Goal: Task Accomplishment & Management: Manage account settings

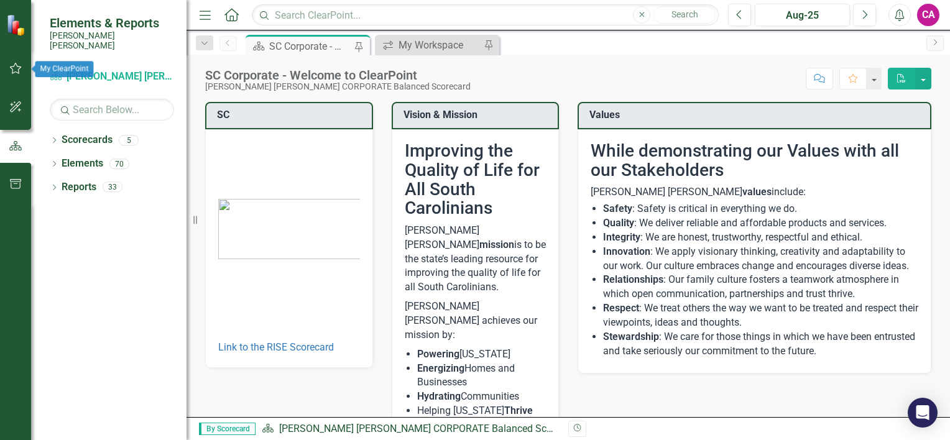
click at [16, 70] on icon "button" at bounding box center [15, 68] width 13 height 10
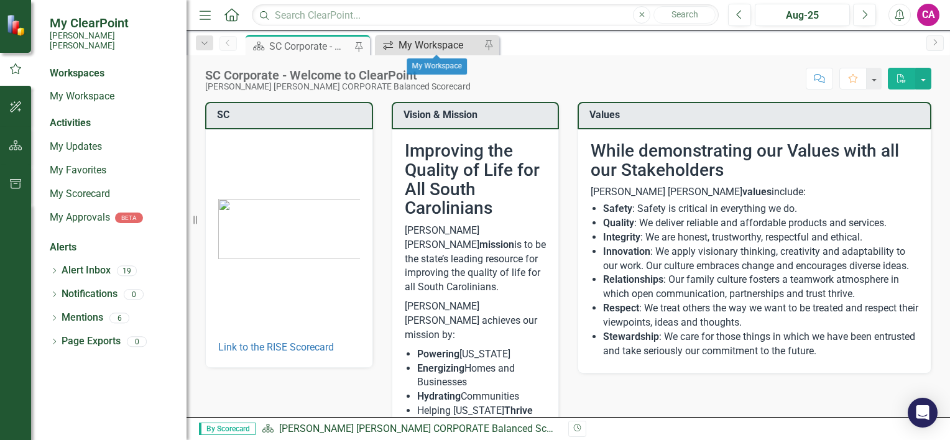
click at [423, 45] on div "My Workspace" at bounding box center [439, 45] width 82 height 16
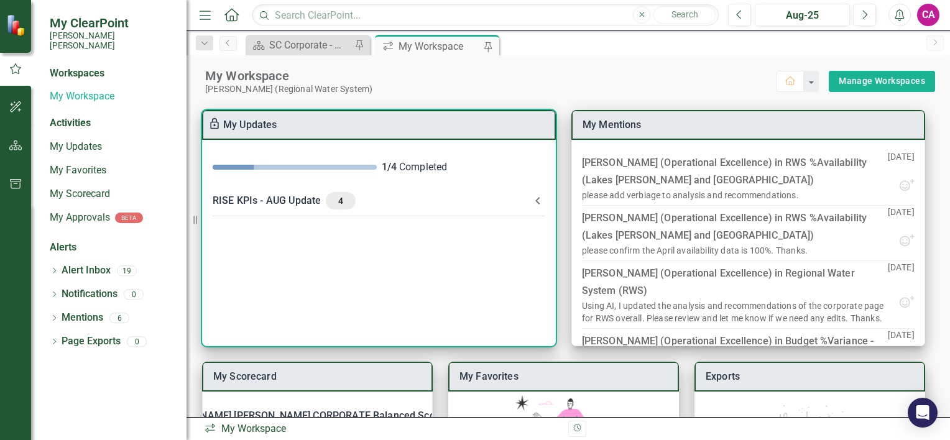
click at [338, 203] on span "4" at bounding box center [341, 200] width 20 height 11
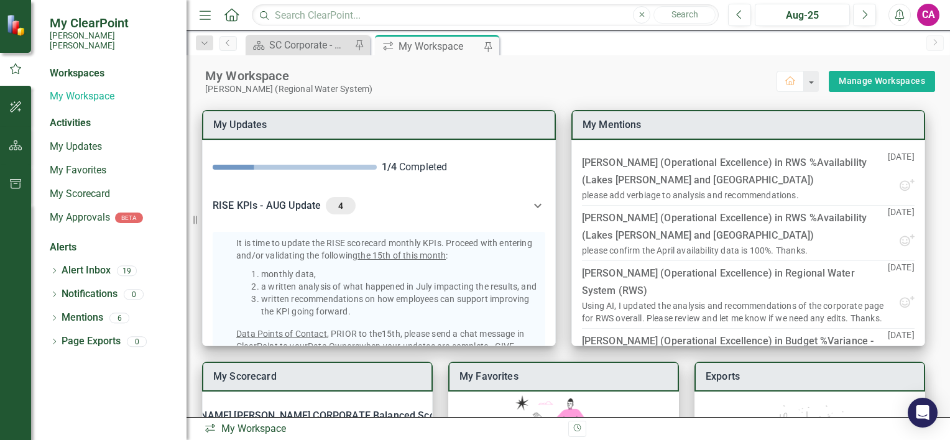
drag, startPoint x: 548, startPoint y: 192, endPoint x: 556, endPoint y: 250, distance: 59.0
click at [556, 250] on div "My Scorecard [PERSON_NAME] [PERSON_NAME] CORPORATE Balanced Scorecard KPI RWS %…" at bounding box center [567, 339] width 763 height 491
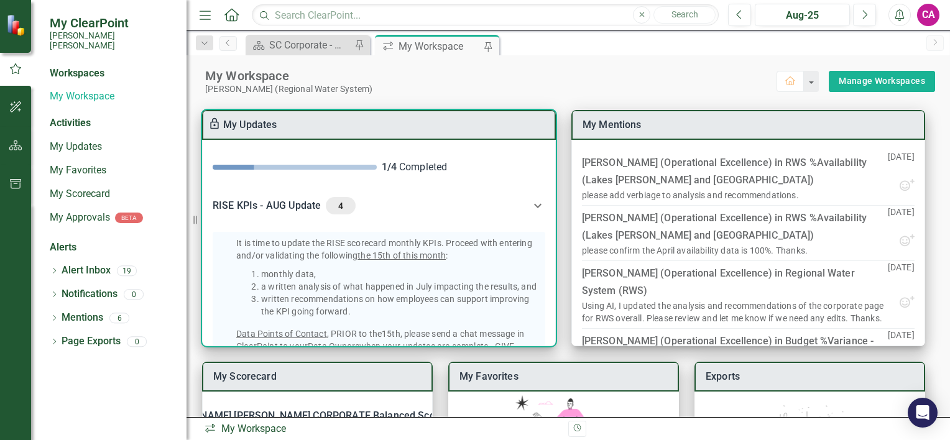
click at [530, 204] on icon at bounding box center [537, 205] width 15 height 15
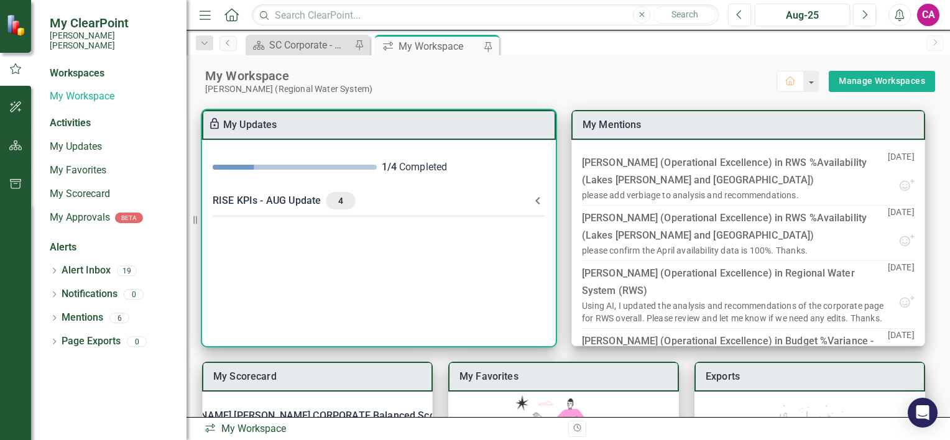
click at [534, 201] on icon at bounding box center [537, 200] width 15 height 15
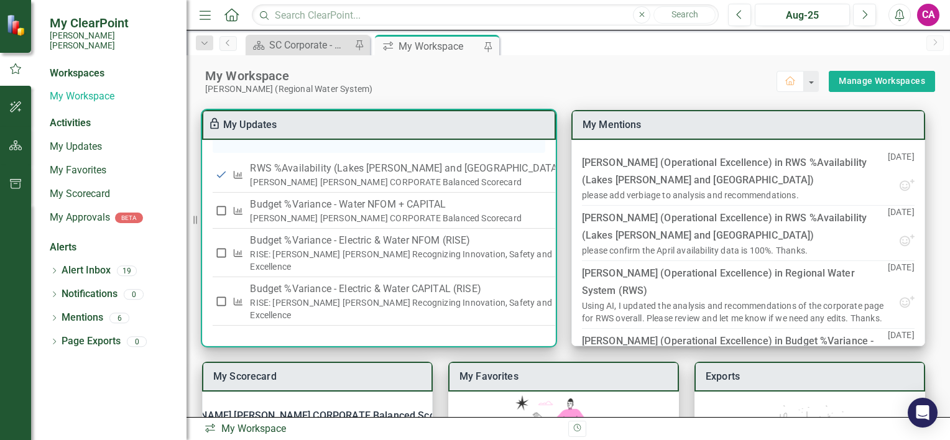
scroll to position [393, 0]
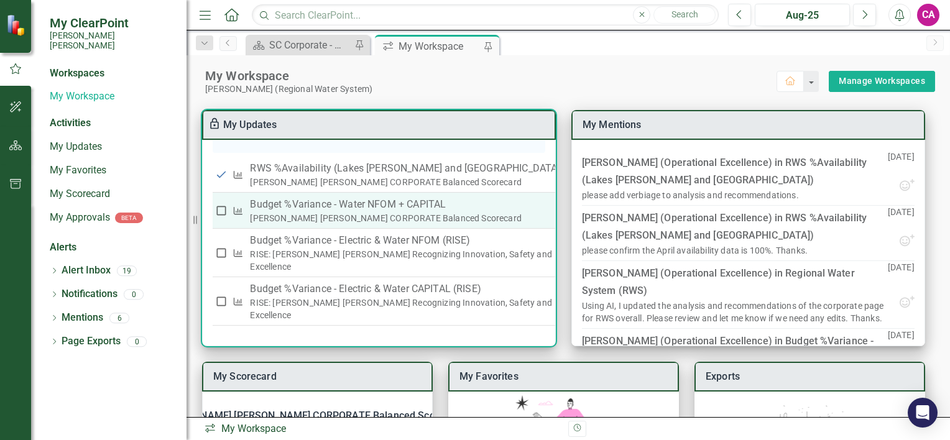
click at [349, 213] on th "Budget %Variance​ - Water NFOM + CAPITAL Santee [PERSON_NAME] CORPORATE Balance…" at bounding box center [406, 211] width 321 height 36
click at [592, 210] on icon "button" at bounding box center [599, 210] width 15 height 15
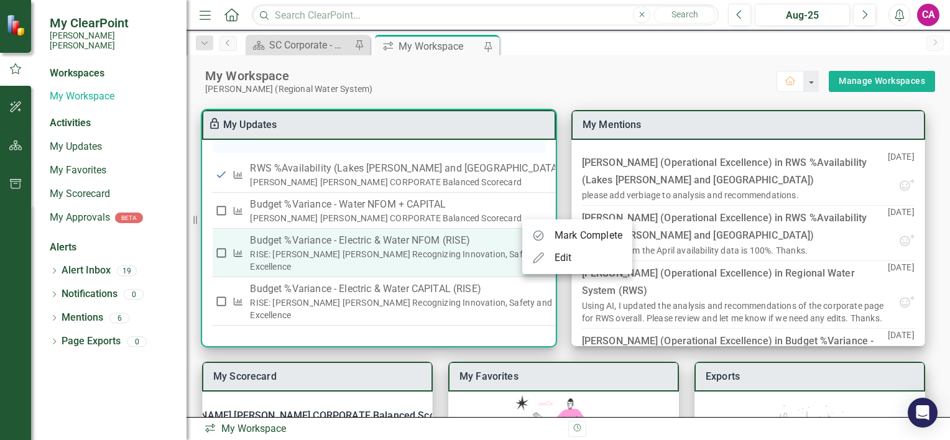
click at [396, 242] on div at bounding box center [475, 220] width 950 height 440
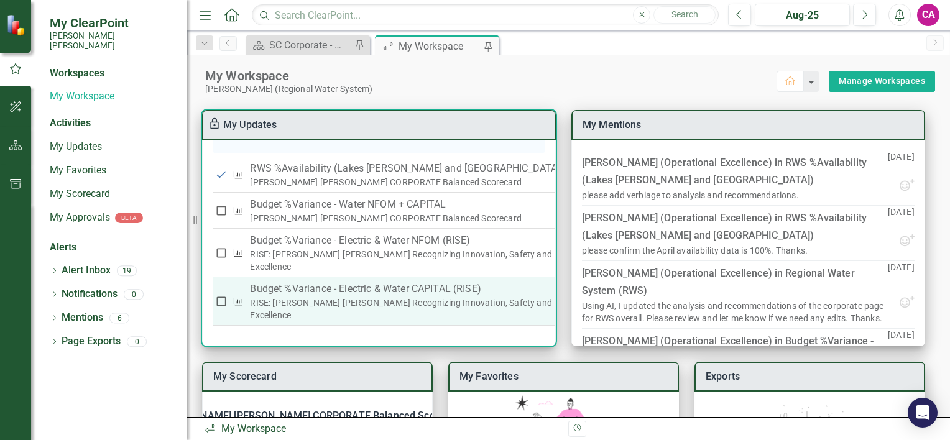
click at [413, 296] on p "Budget %Variance - Electric & Water CAPITAL (RISE)" at bounding box center [406, 289] width 313 height 15
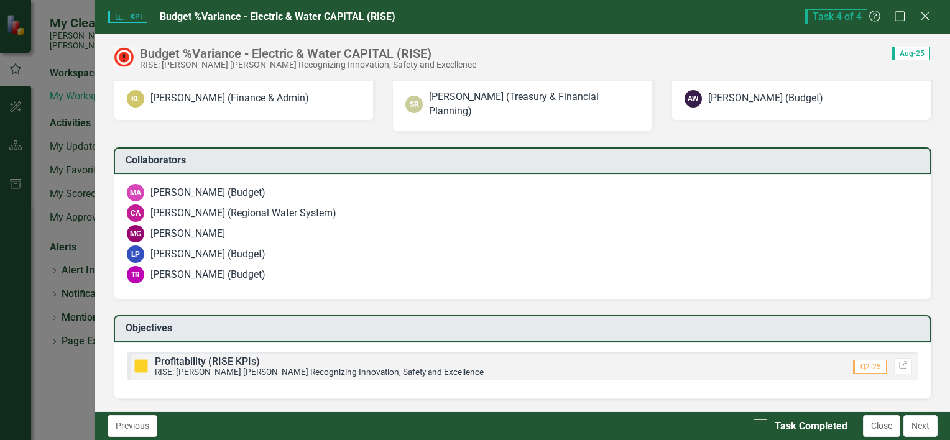
scroll to position [1236, 0]
click at [763, 428] on div at bounding box center [760, 426] width 14 height 14
click at [761, 428] on input "Task Completed" at bounding box center [757, 423] width 8 height 8
click at [764, 424] on div at bounding box center [760, 426] width 14 height 14
click at [761, 424] on input "Task Completed" at bounding box center [757, 423] width 8 height 8
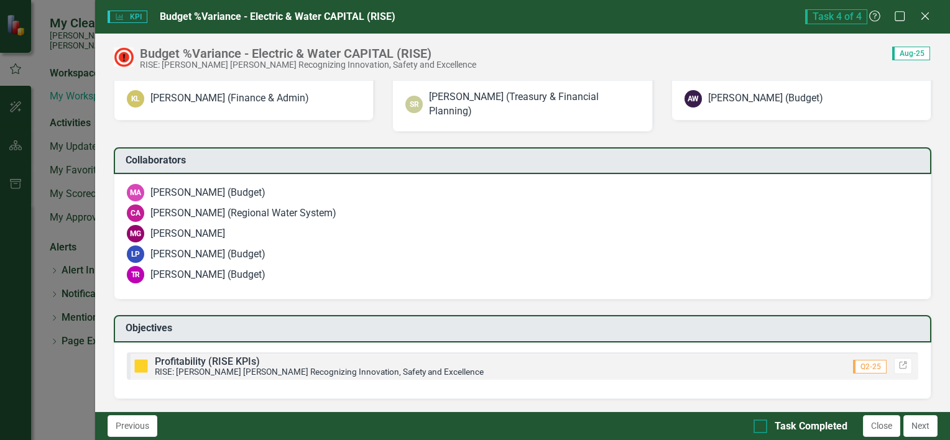
checkbox input "true"
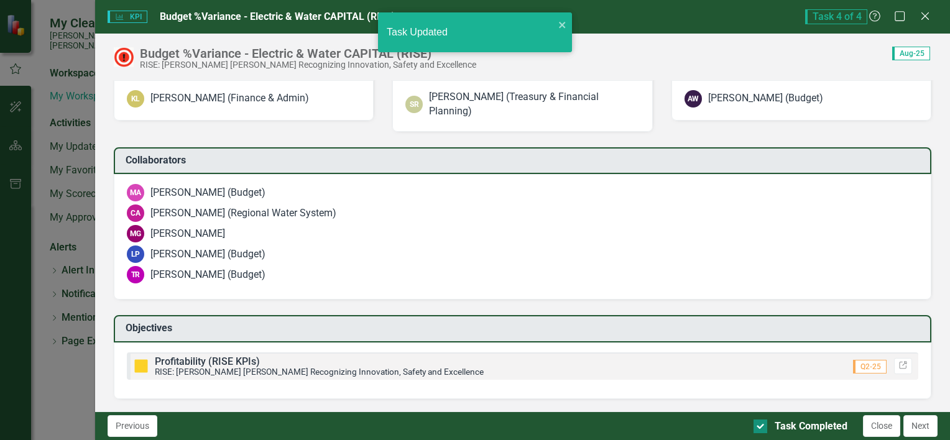
checkbox input "true"
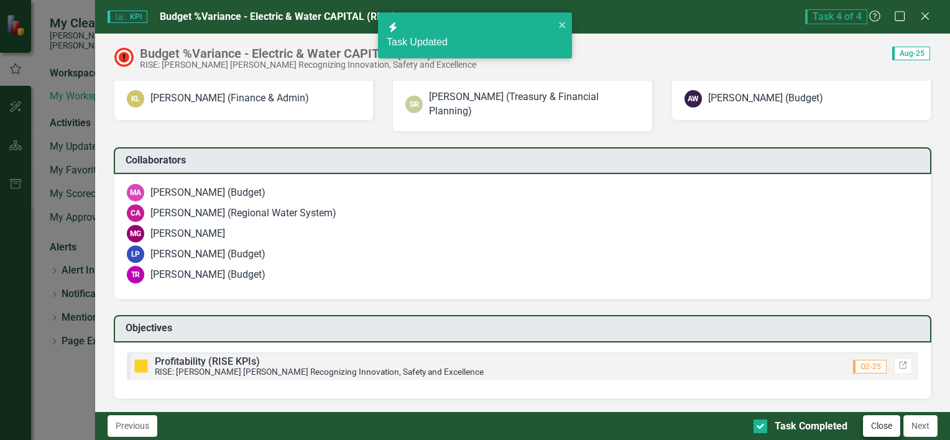
checkbox input "false"
click at [758, 422] on input "Task Completed" at bounding box center [757, 423] width 8 height 8
checkbox input "true"
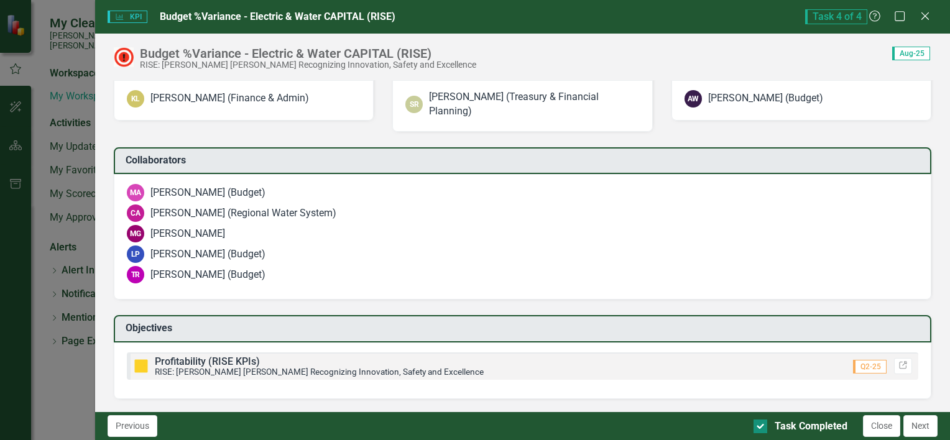
checkbox input "true"
click at [877, 425] on button "Close" at bounding box center [881, 426] width 37 height 22
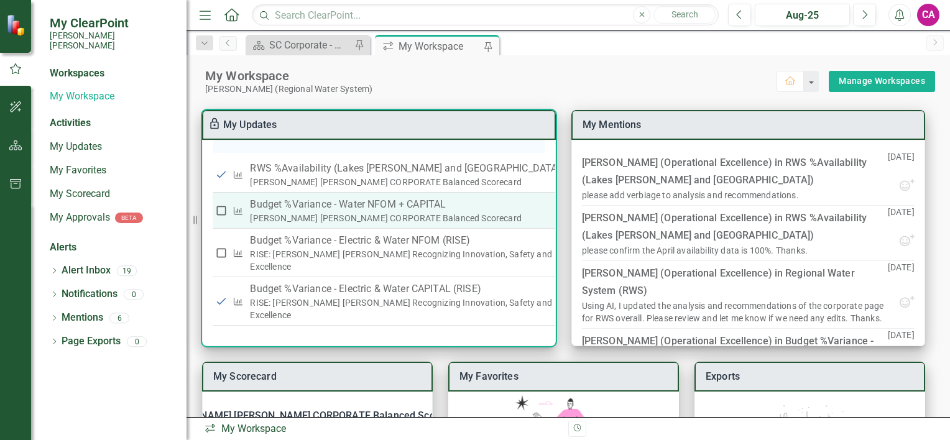
click at [385, 205] on p "Budget %Variance​ - Water NFOM + CAPITAL" at bounding box center [406, 204] width 313 height 15
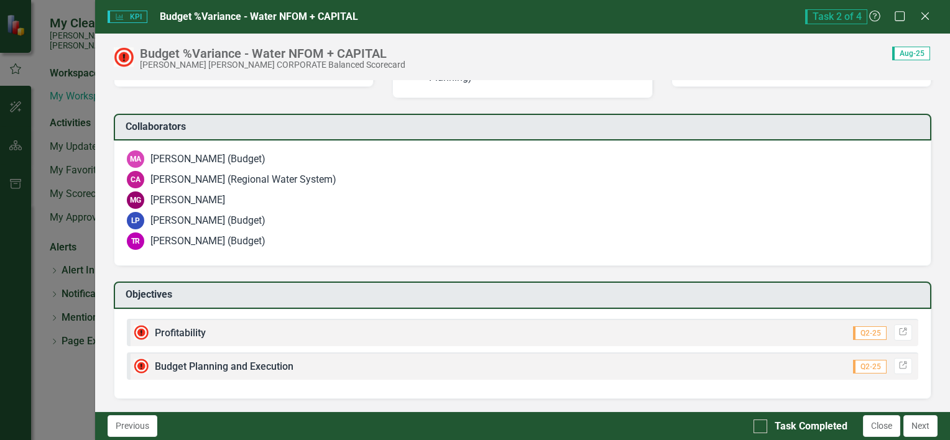
scroll to position [1775, 0]
click at [764, 428] on div at bounding box center [760, 426] width 14 height 14
click at [761, 428] on input "Task Completed" at bounding box center [757, 423] width 8 height 8
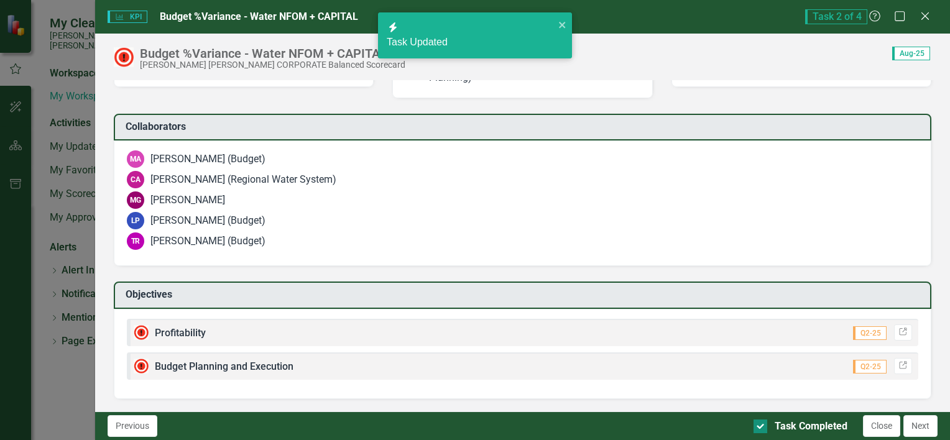
click at [759, 426] on input "Task Completed" at bounding box center [757, 423] width 8 height 8
checkbox input "true"
checkbox input "false"
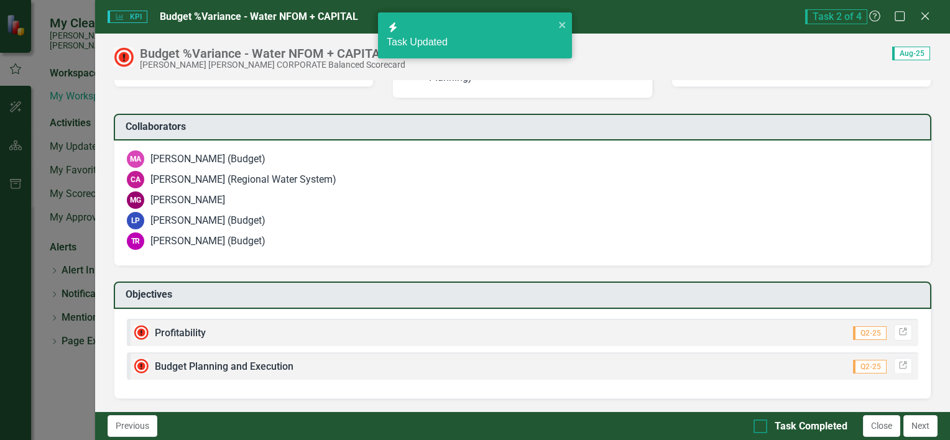
click at [761, 426] on div at bounding box center [760, 426] width 14 height 14
click at [761, 426] on input "Task Completed" at bounding box center [757, 423] width 8 height 8
checkbox input "true"
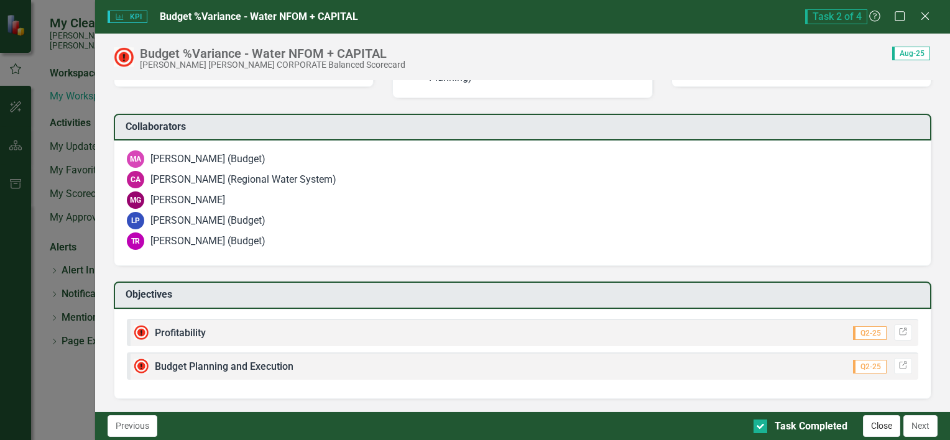
click at [870, 426] on button "Close" at bounding box center [881, 426] width 37 height 22
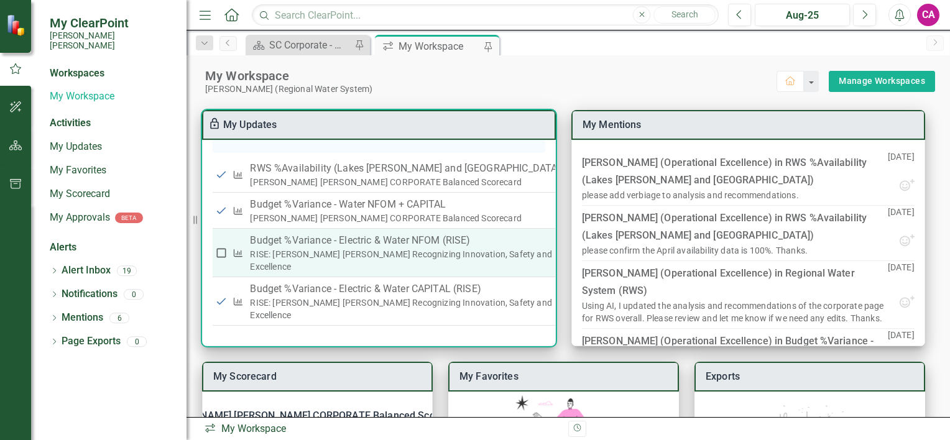
click at [373, 242] on p "Budget %Variance - Electric & Water NFOM (RISE)" at bounding box center [406, 240] width 313 height 15
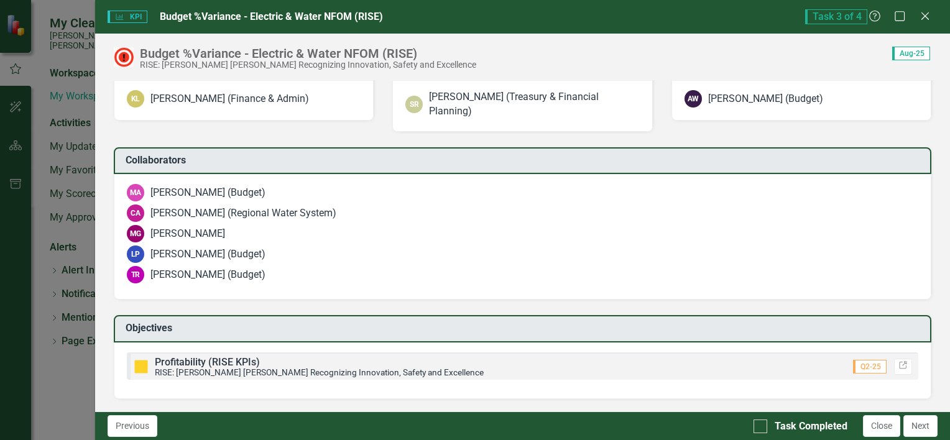
scroll to position [1007, 0]
click at [756, 423] on input "Task Completed" at bounding box center [757, 423] width 8 height 8
checkbox input "true"
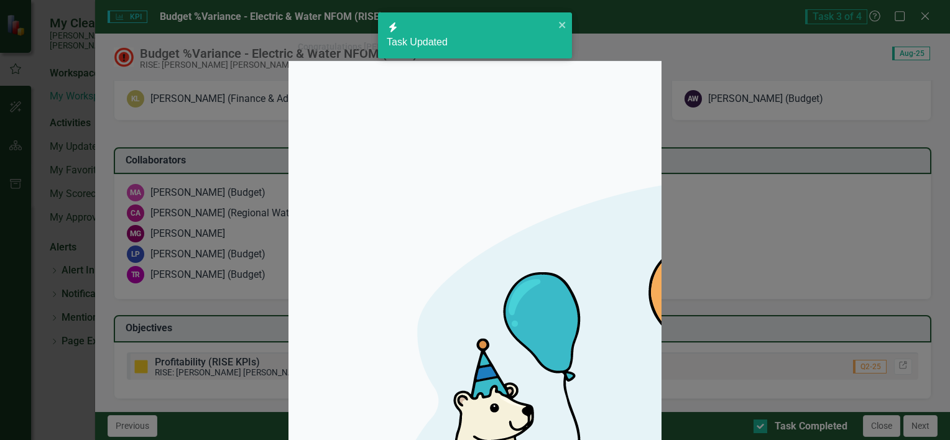
checkbox input "true"
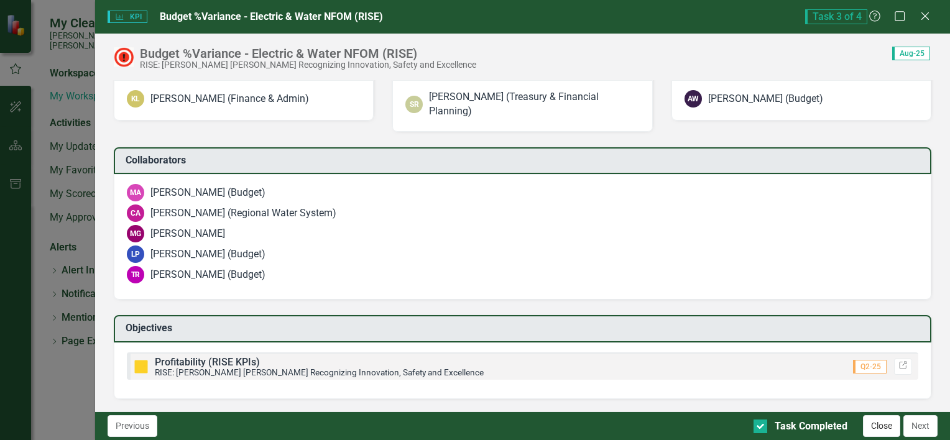
click at [885, 429] on button "Close" at bounding box center [881, 426] width 37 height 22
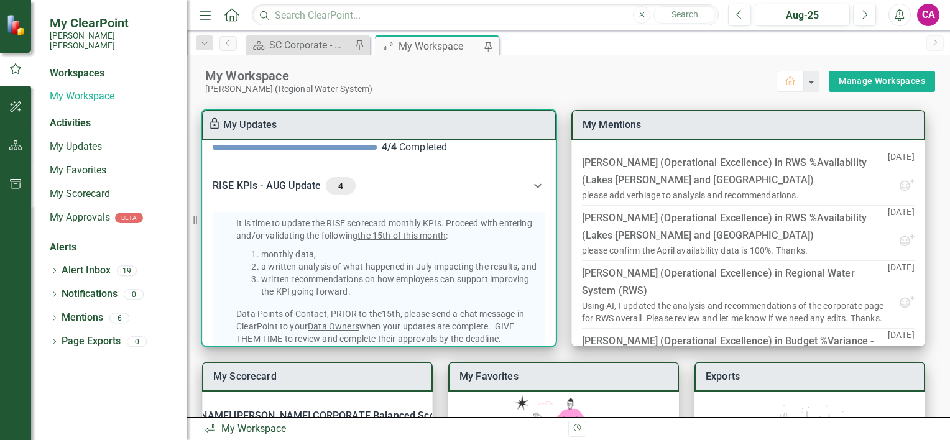
scroll to position [0, 0]
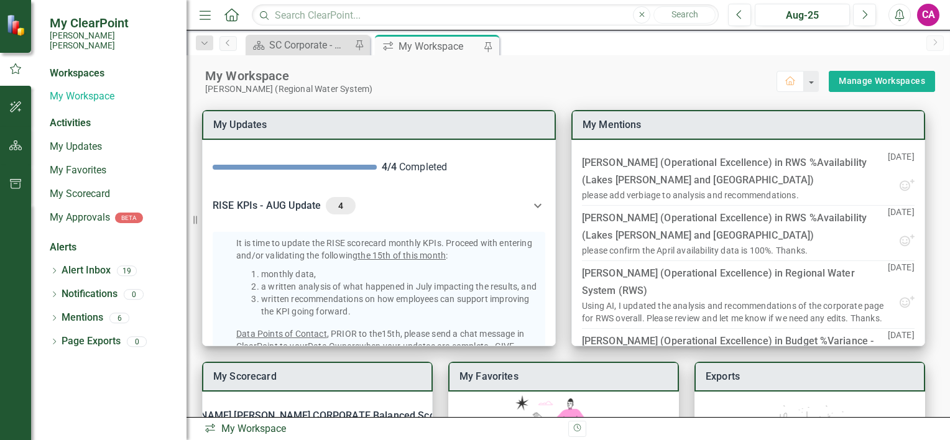
click at [536, 75] on div "My Workspace" at bounding box center [490, 76] width 571 height 16
